Goal: Use online tool/utility: Utilize a website feature to perform a specific function

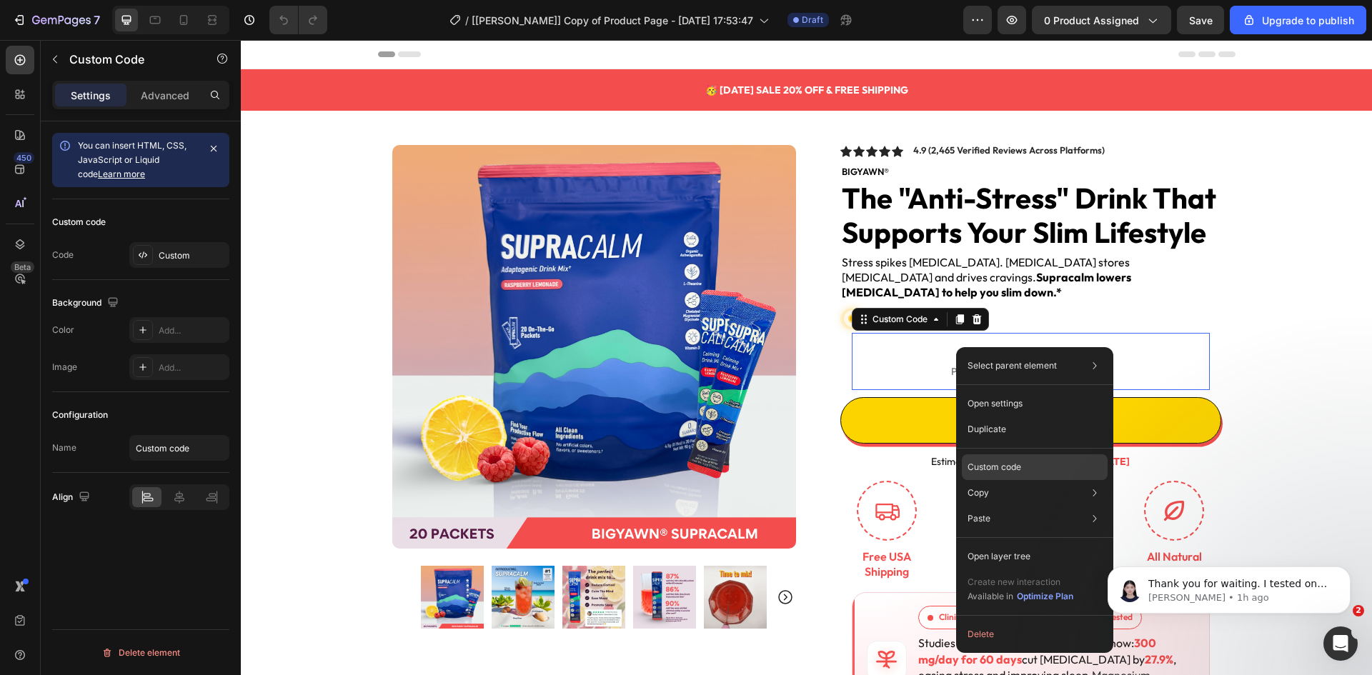
click at [998, 506] on div "Custom code" at bounding box center [1035, 519] width 146 height 26
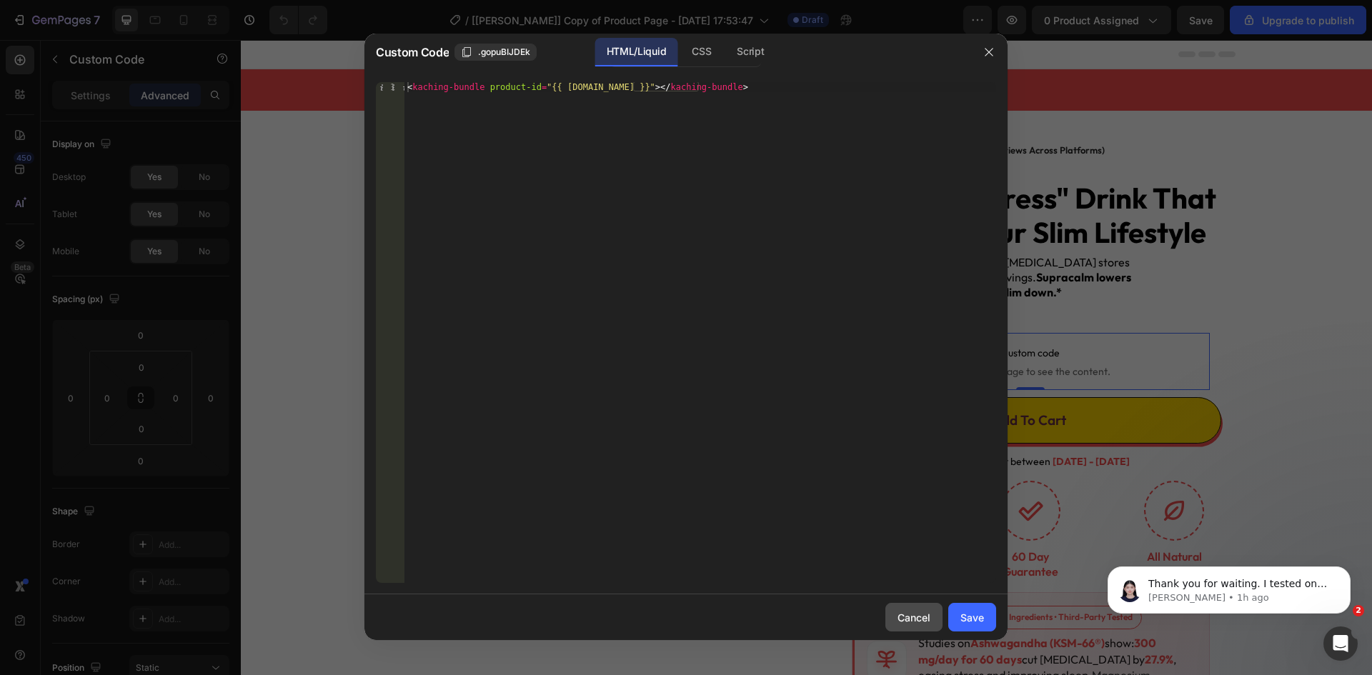
drag, startPoint x: 907, startPoint y: 612, endPoint x: 683, endPoint y: 429, distance: 289.4
click at [907, 612] on div "Cancel" at bounding box center [913, 617] width 33 height 15
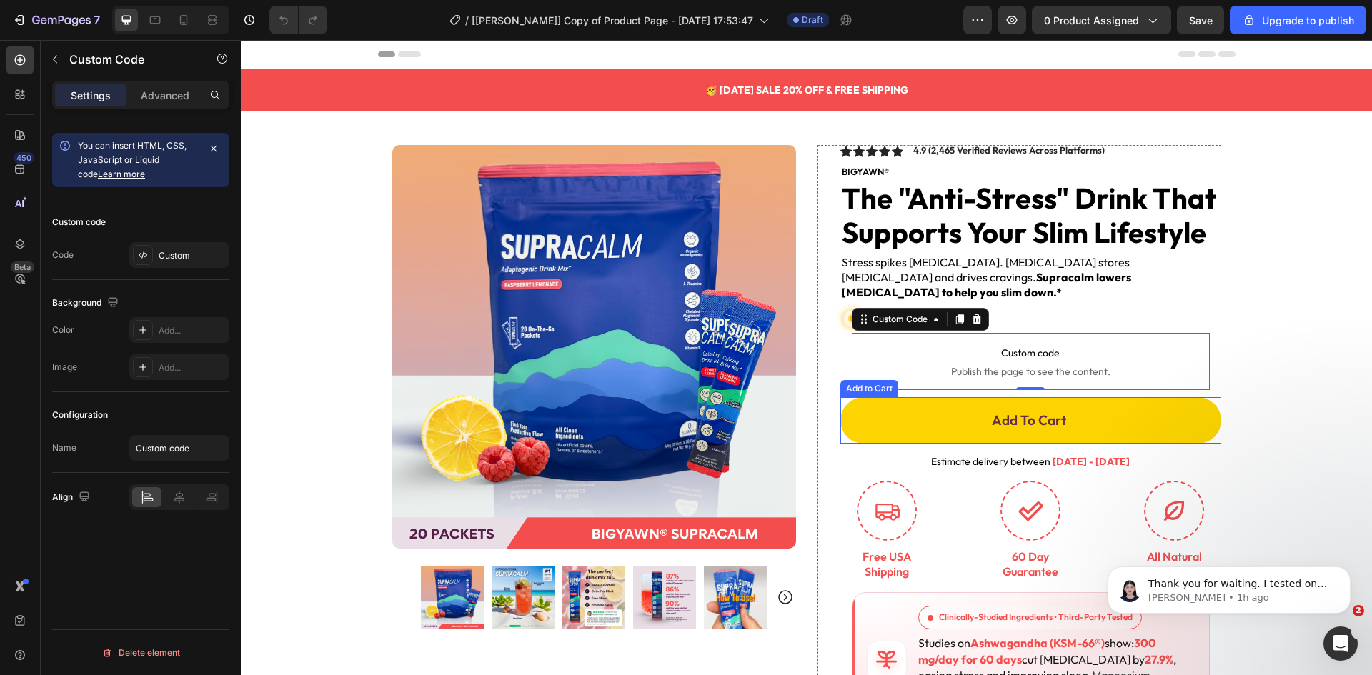
click at [914, 409] on button "Add To Cart" at bounding box center [1030, 420] width 381 height 46
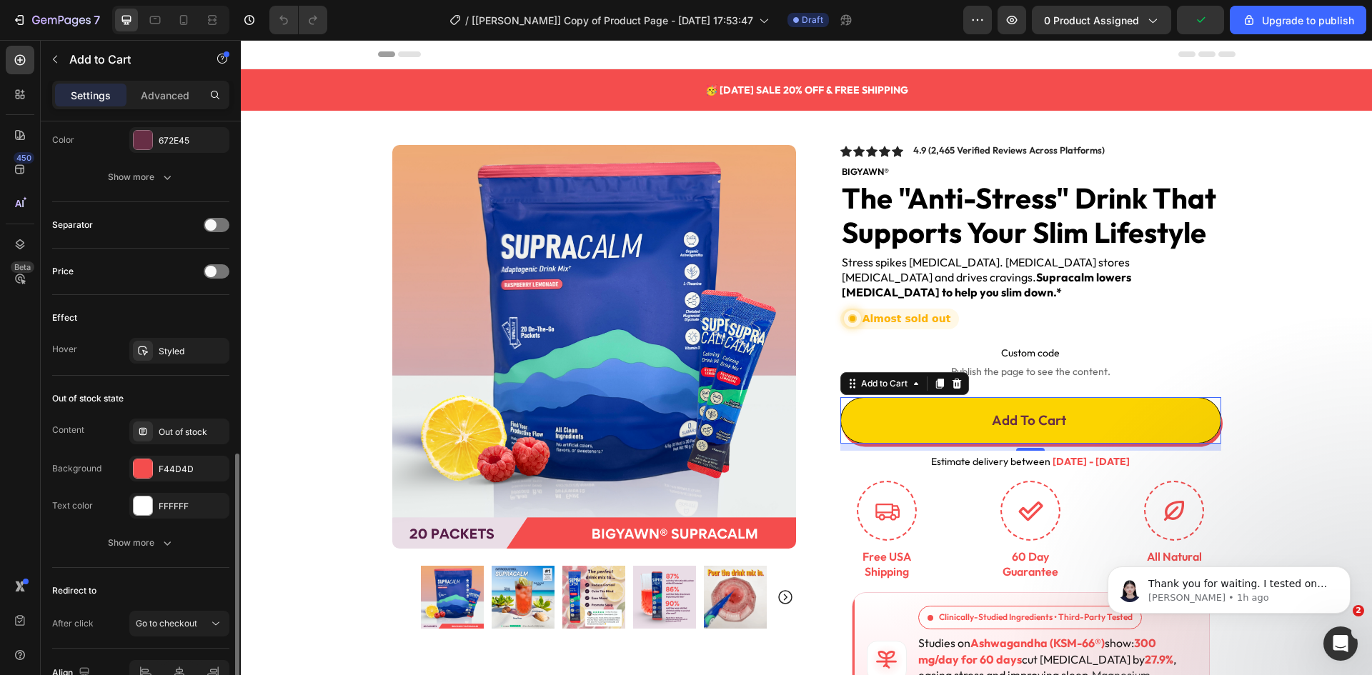
scroll to position [937, 0]
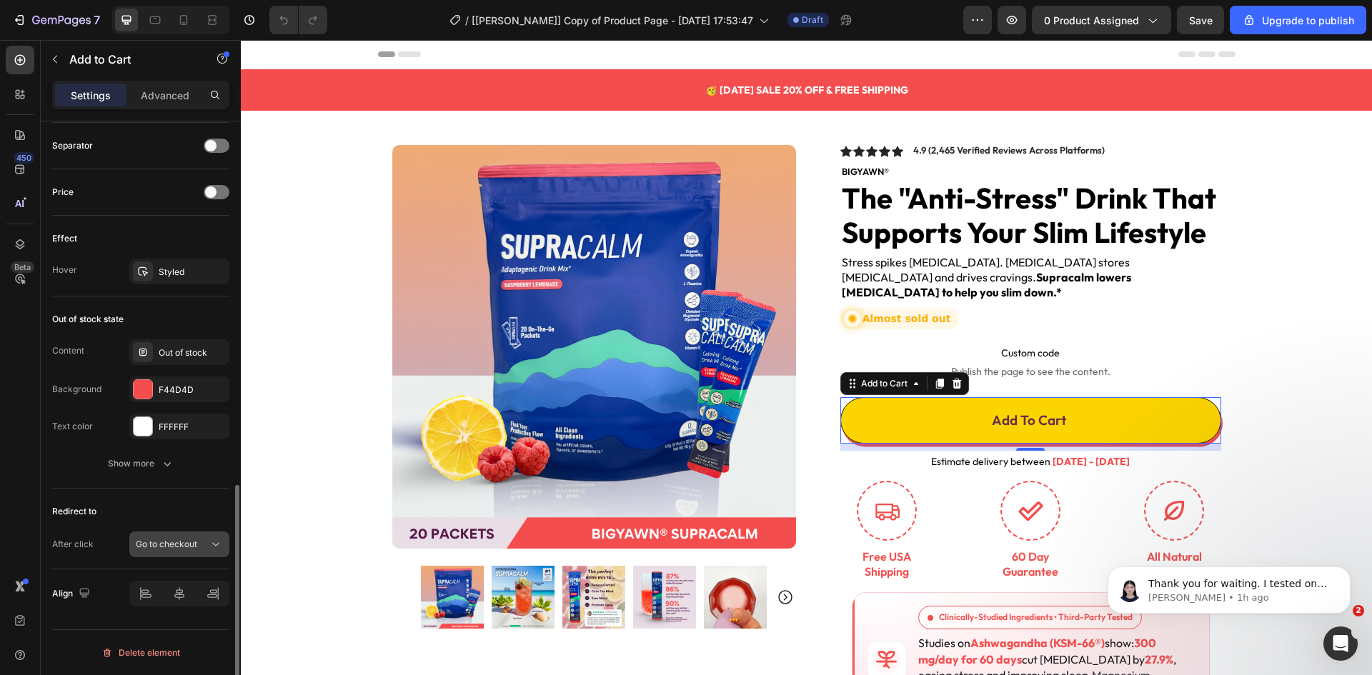
click at [165, 548] on span "Go to checkout" at bounding box center [166, 544] width 61 height 11
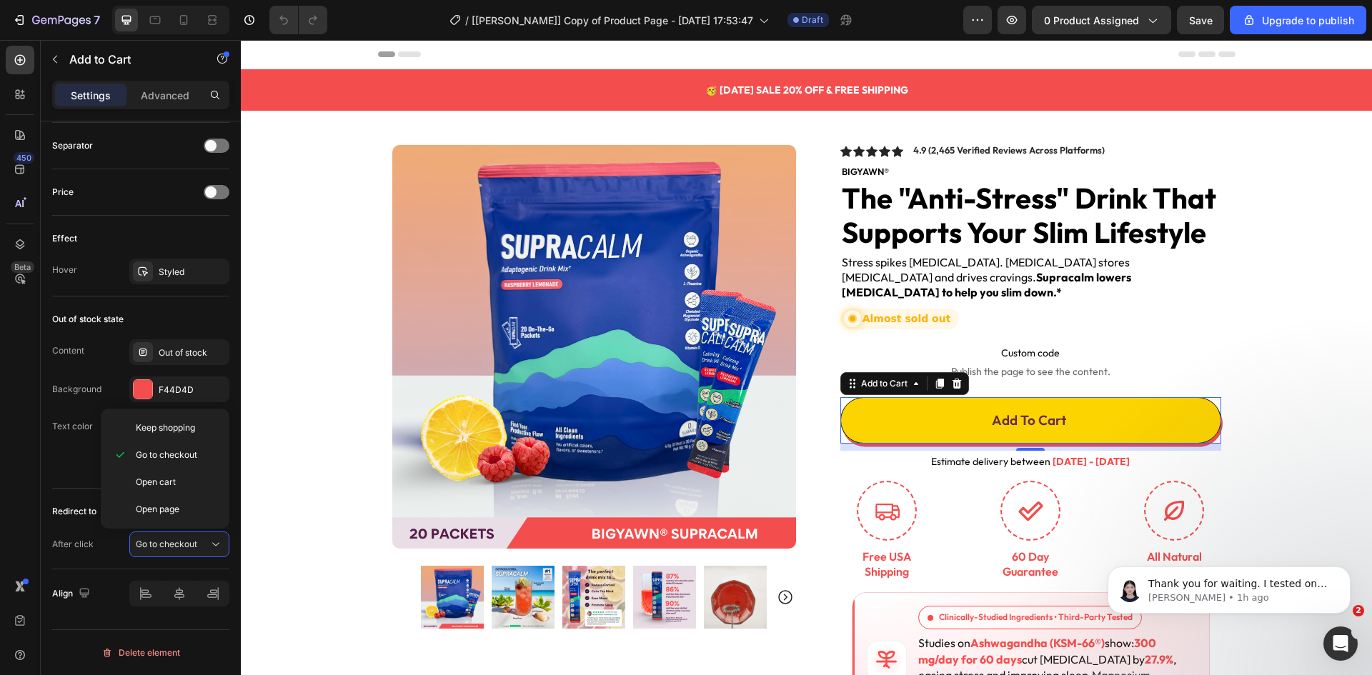
drag, startPoint x: 160, startPoint y: 434, endPoint x: 0, endPoint y: 413, distance: 161.4
click at [159, 434] on div "Keep shopping" at bounding box center [164, 427] width 117 height 27
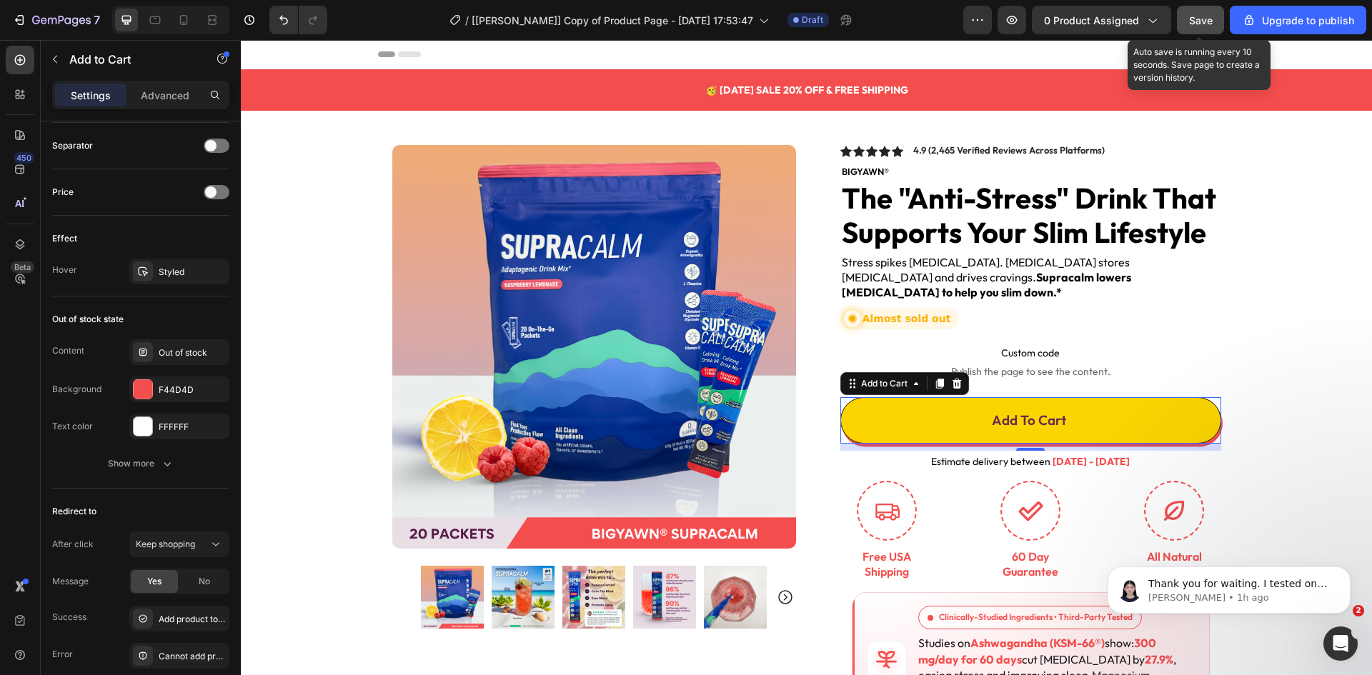
drag, startPoint x: 1205, startPoint y: 24, endPoint x: 930, endPoint y: 48, distance: 276.0
click at [1205, 24] on span "Save" at bounding box center [1201, 20] width 24 height 12
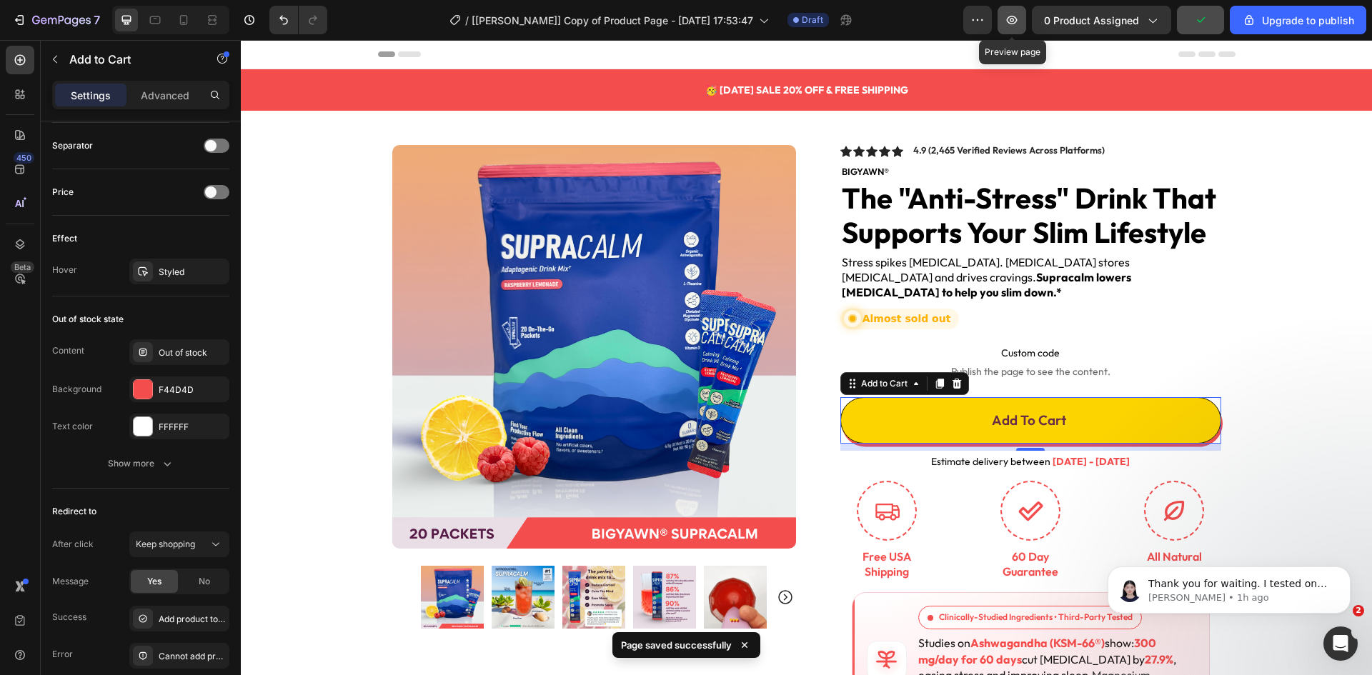
click at [1023, 25] on button "button" at bounding box center [1011, 20] width 29 height 29
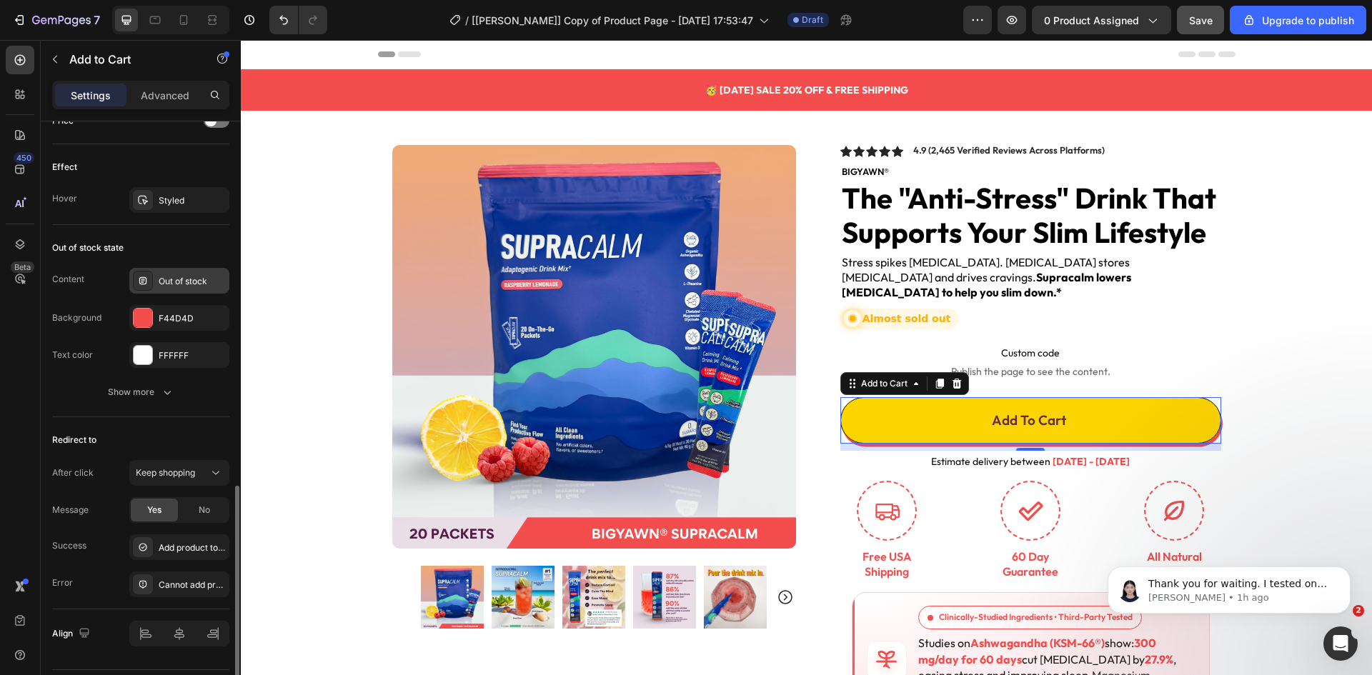
scroll to position [1048, 0]
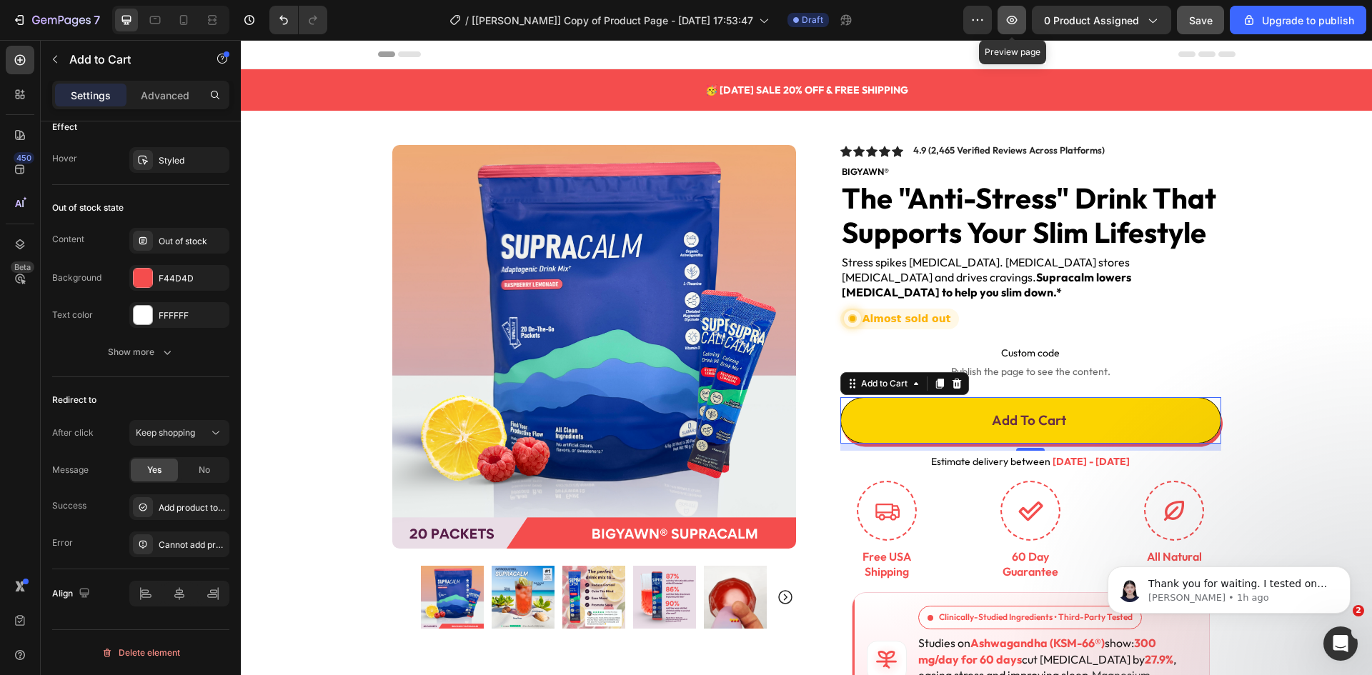
click at [1022, 19] on button "button" at bounding box center [1011, 20] width 29 height 29
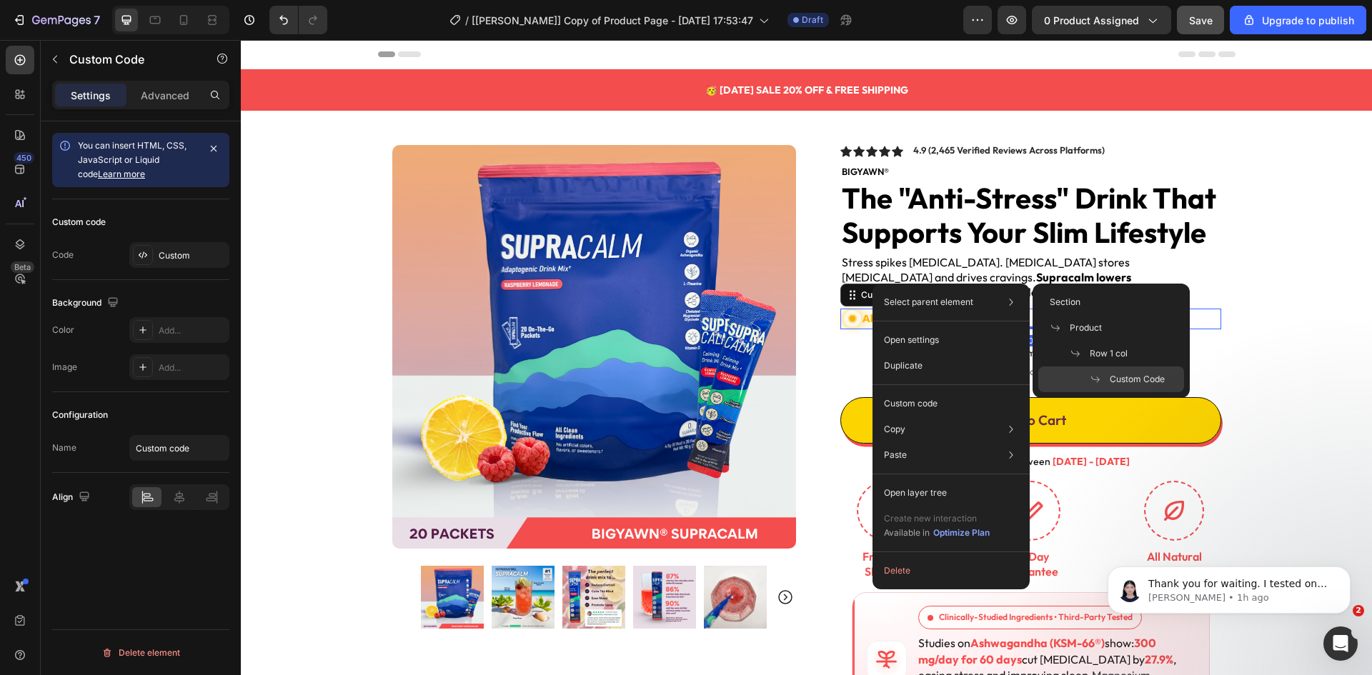
scroll to position [0, 0]
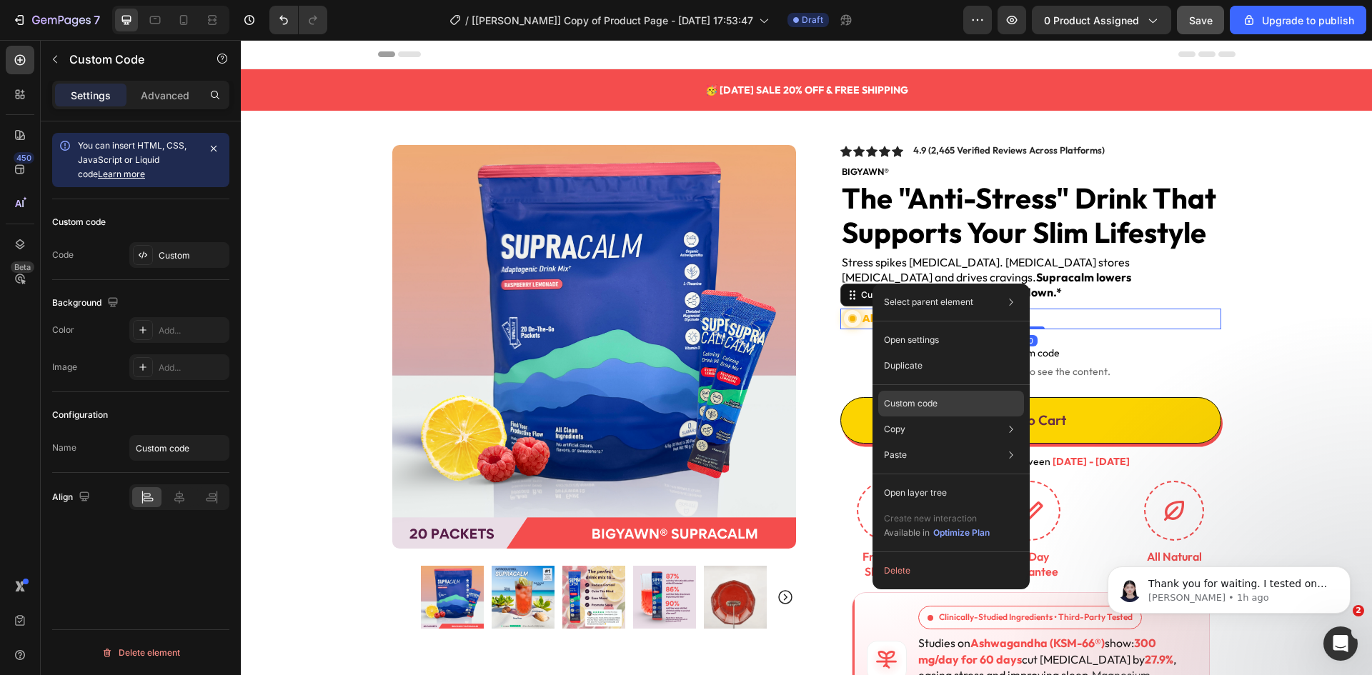
click at [909, 401] on p "Custom code" at bounding box center [911, 403] width 54 height 13
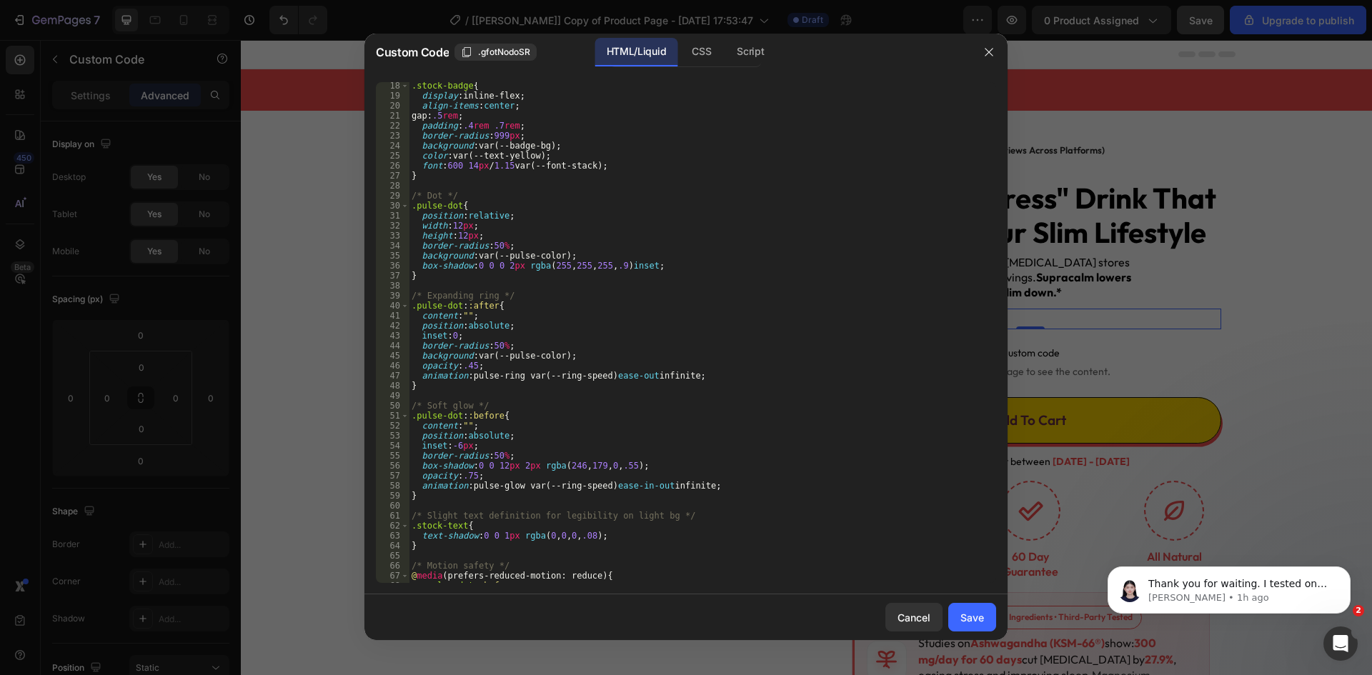
scroll to position [329, 0]
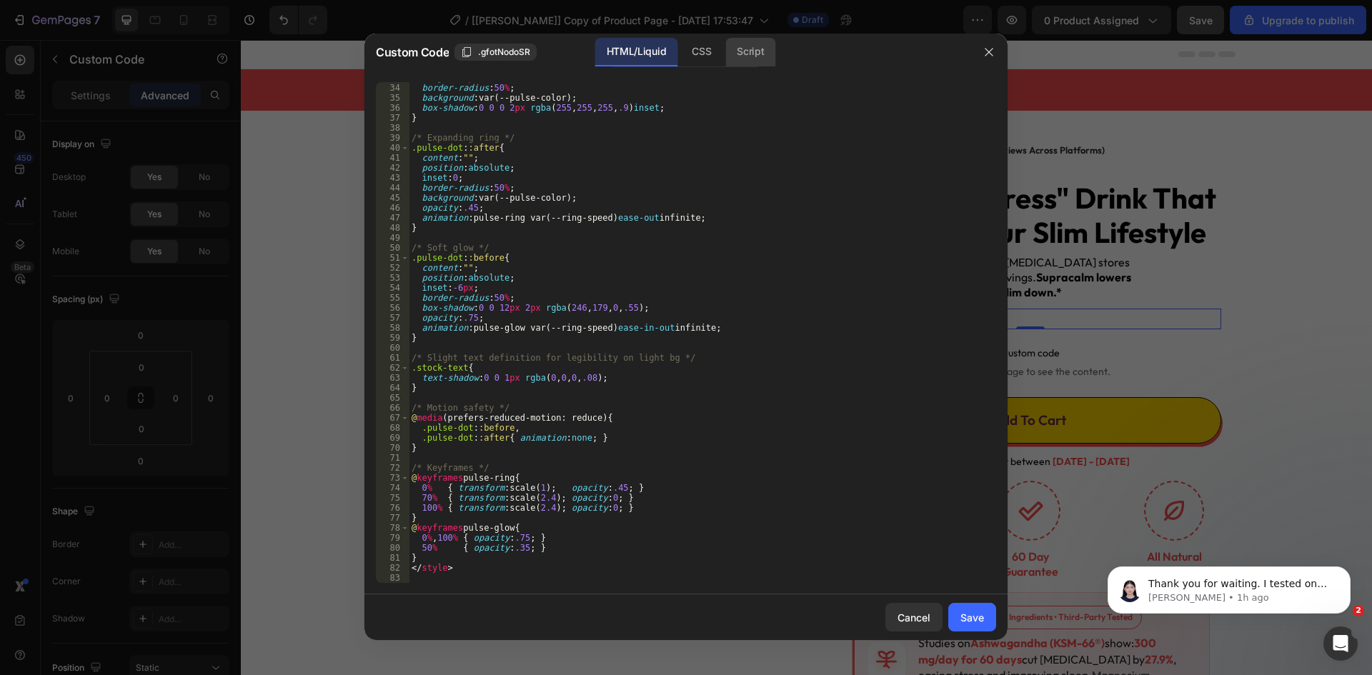
click at [743, 52] on div "Script" at bounding box center [750, 52] width 50 height 29
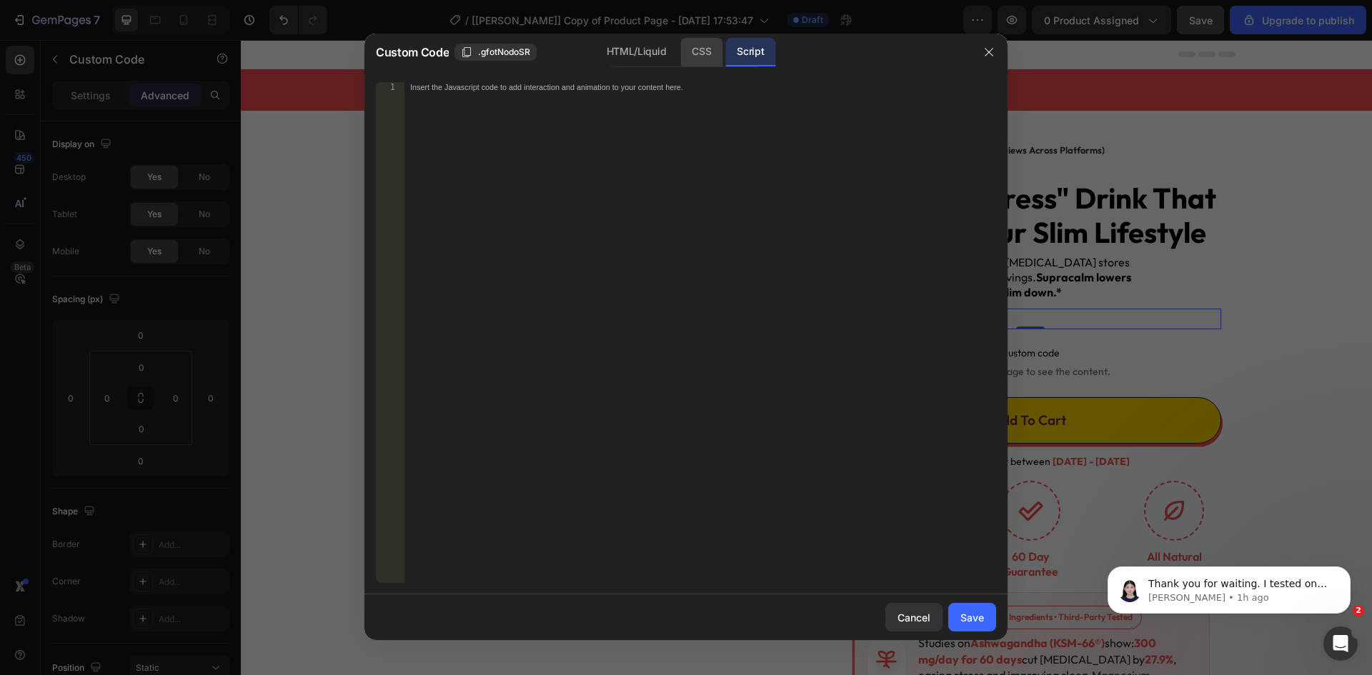
click at [709, 51] on div "CSS" at bounding box center [701, 52] width 42 height 29
click at [986, 50] on icon "button" at bounding box center [988, 51] width 11 height 11
